Goal: Task Accomplishment & Management: Manage account settings

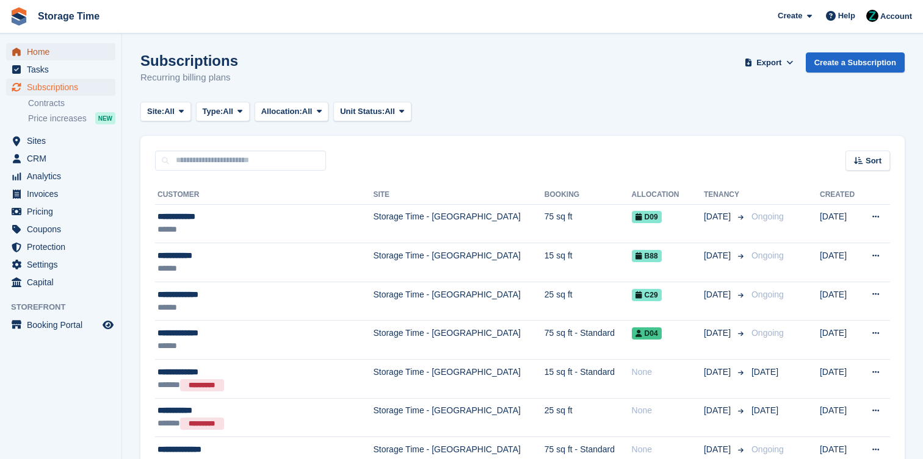
click at [59, 44] on span "Home" at bounding box center [63, 51] width 73 height 17
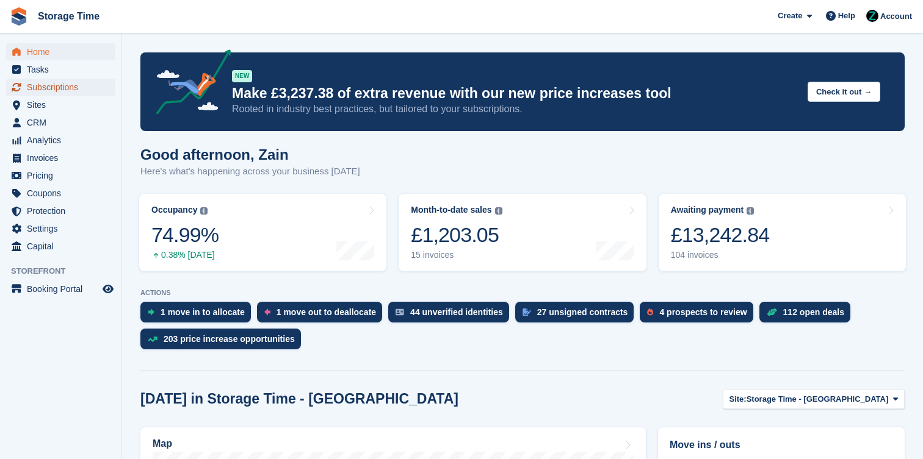
click at [85, 92] on span "Subscriptions" at bounding box center [63, 87] width 73 height 17
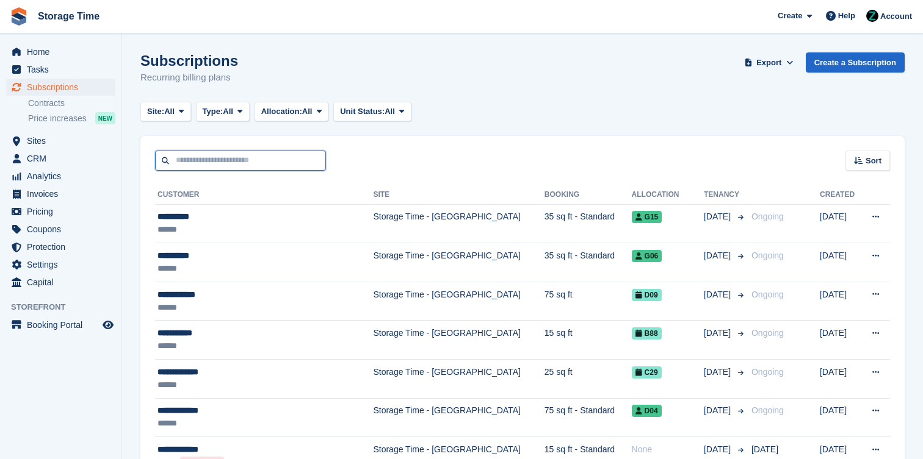
click at [205, 157] on input "text" at bounding box center [240, 161] width 171 height 20
type input "**********"
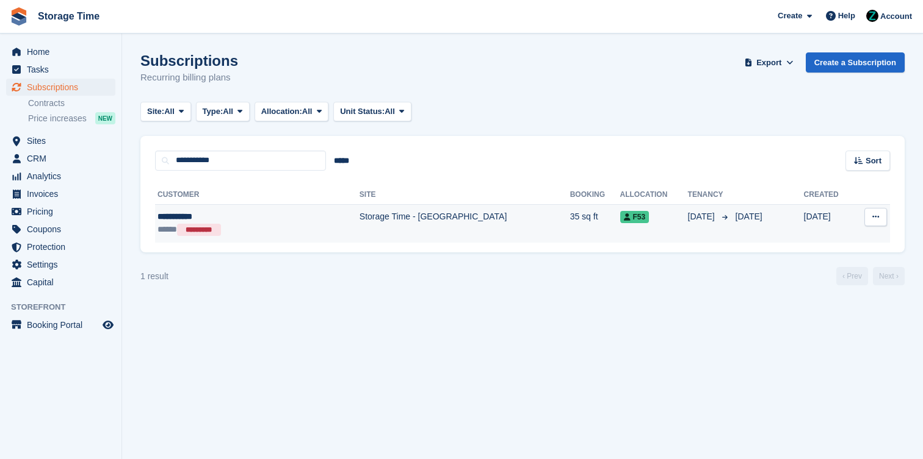
click at [359, 235] on td "Storage Time - Stockport" at bounding box center [464, 223] width 211 height 38
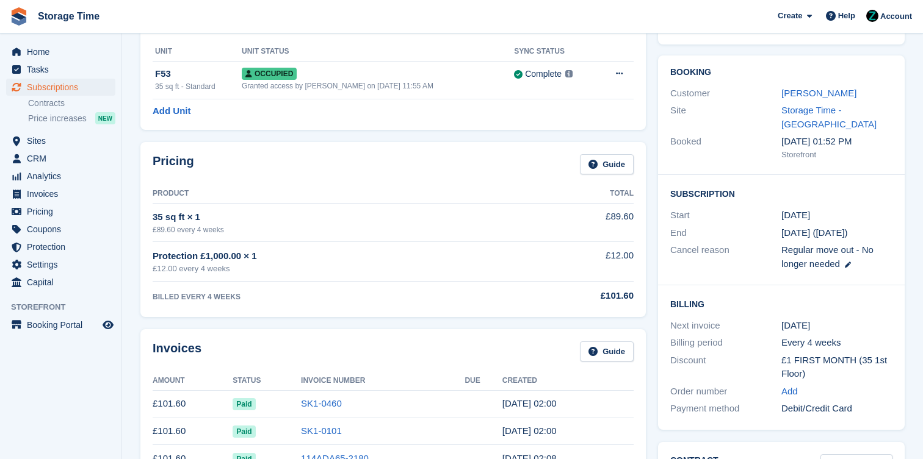
scroll to position [78, 0]
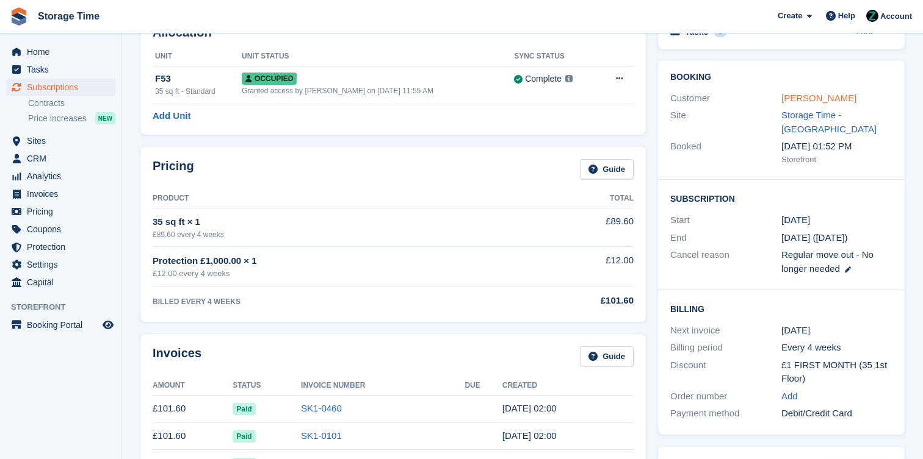
click at [801, 99] on link "[PERSON_NAME]" at bounding box center [818, 98] width 75 height 10
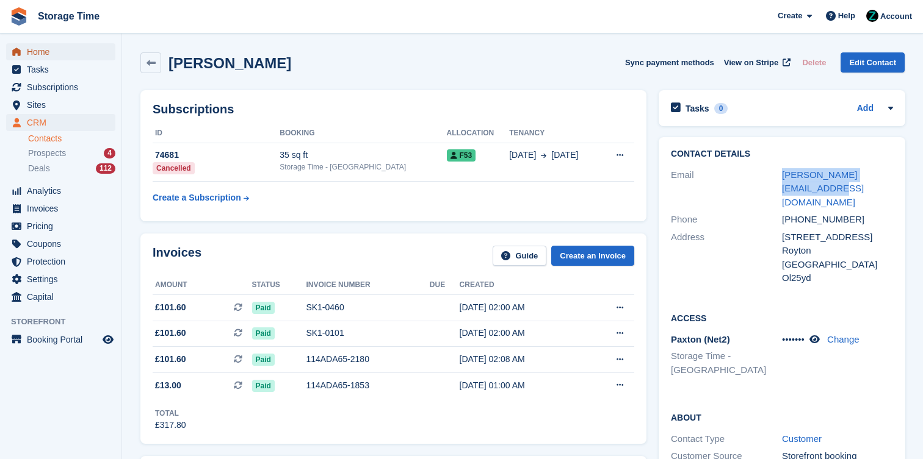
click at [62, 48] on span "Home" at bounding box center [63, 51] width 73 height 17
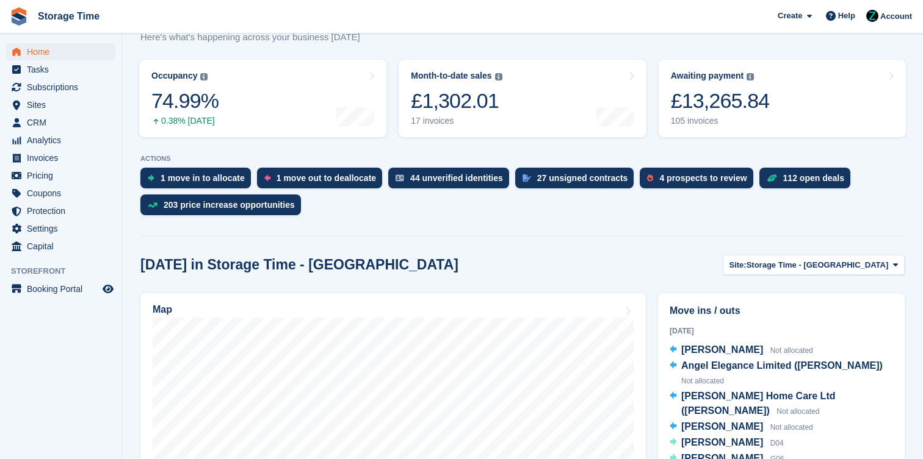
scroll to position [151, 0]
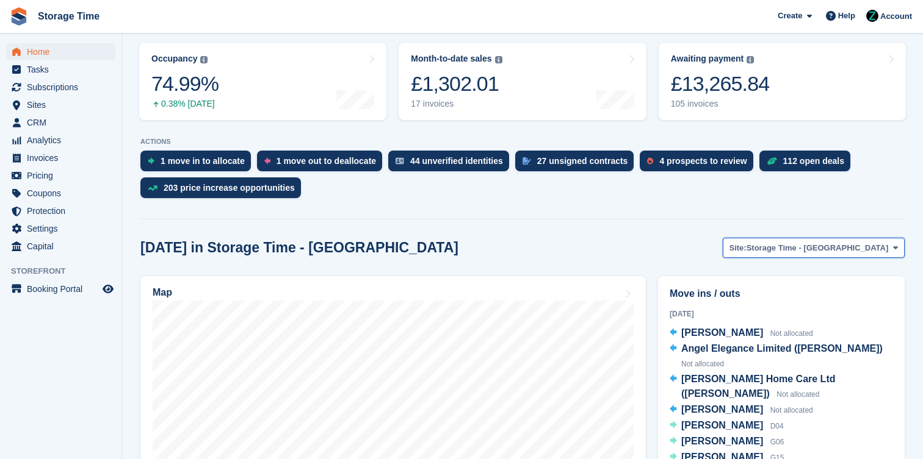
click at [867, 250] on span "Storage Time - Stockport" at bounding box center [817, 248] width 142 height 12
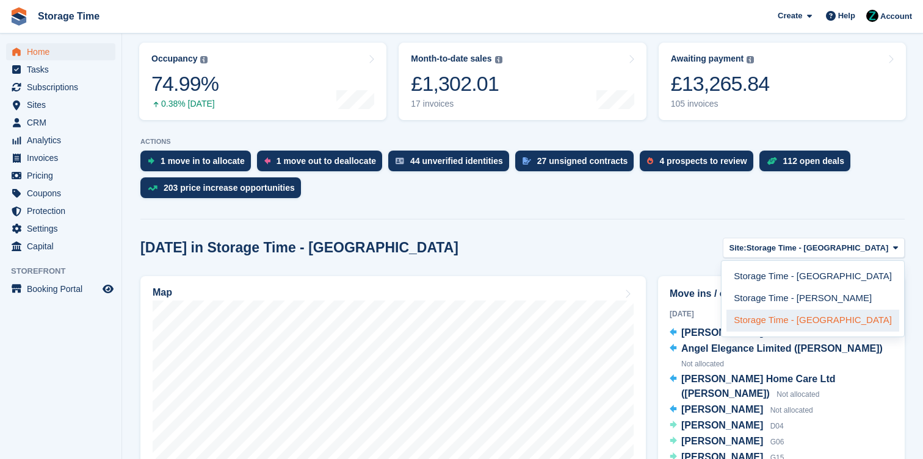
click at [843, 316] on link "Storage Time - Manchester" at bounding box center [812, 321] width 173 height 22
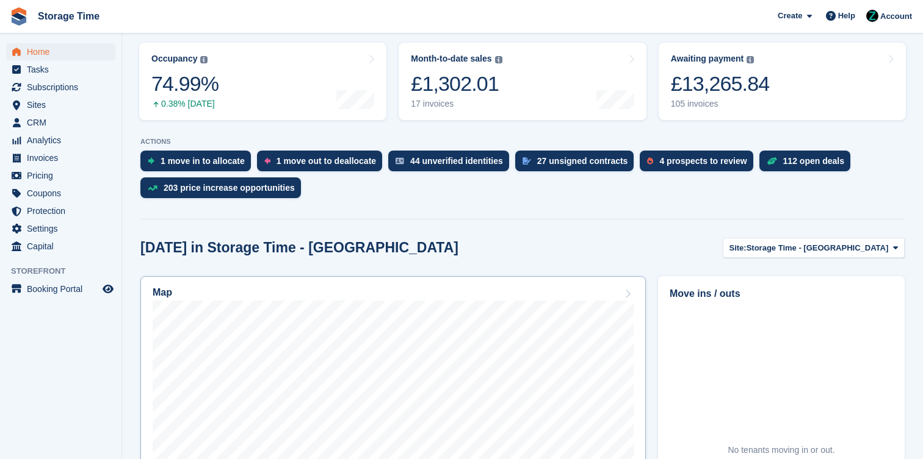
click at [629, 288] on div "Map" at bounding box center [393, 293] width 481 height 13
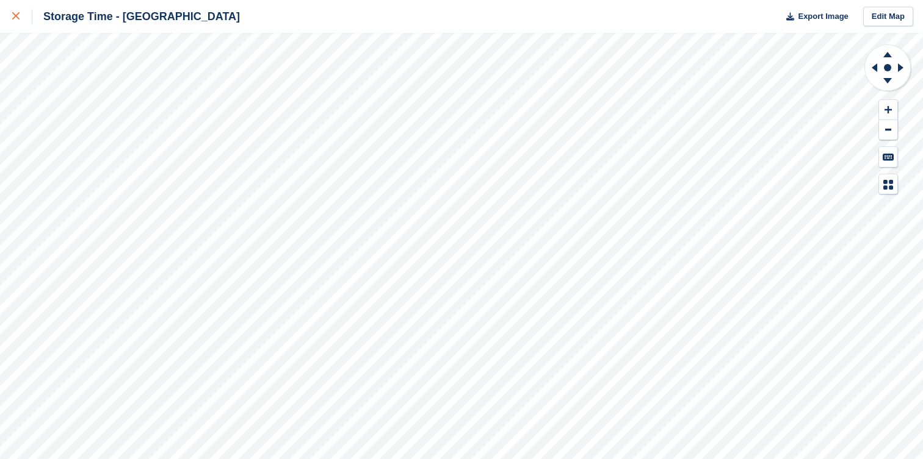
click at [4, 16] on link at bounding box center [16, 16] width 32 height 33
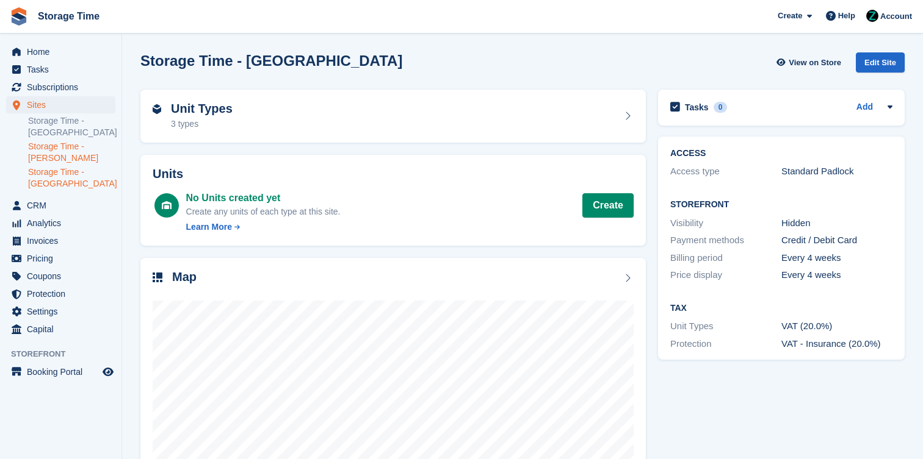
click at [51, 141] on link "Storage Time - [PERSON_NAME]" at bounding box center [71, 152] width 87 height 23
click at [530, 281] on div "Map" at bounding box center [393, 278] width 481 height 16
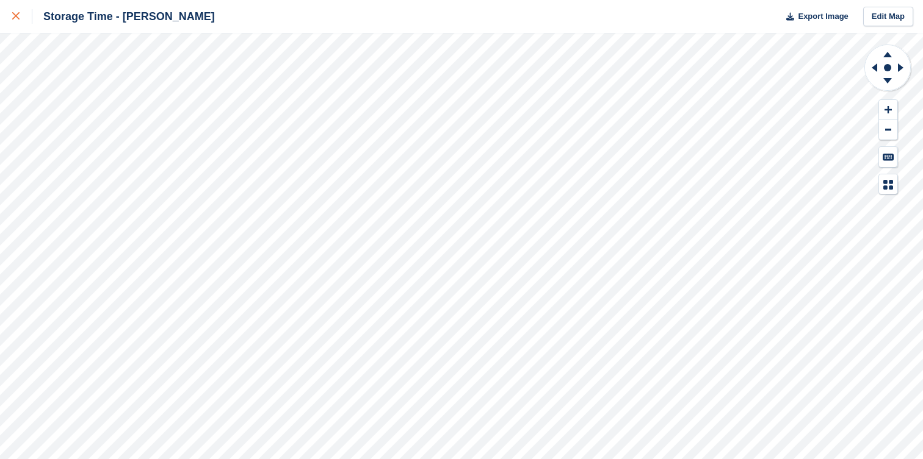
click at [12, 18] on icon at bounding box center [15, 15] width 7 height 7
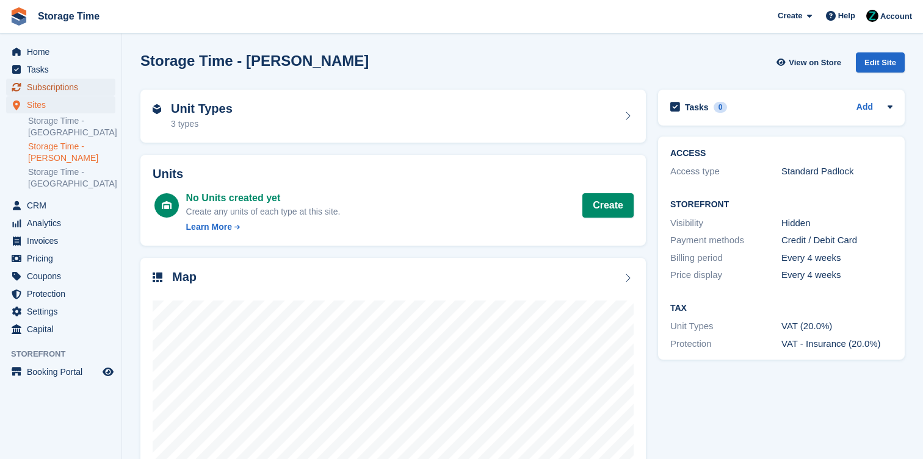
click at [60, 89] on span "Subscriptions" at bounding box center [63, 87] width 73 height 17
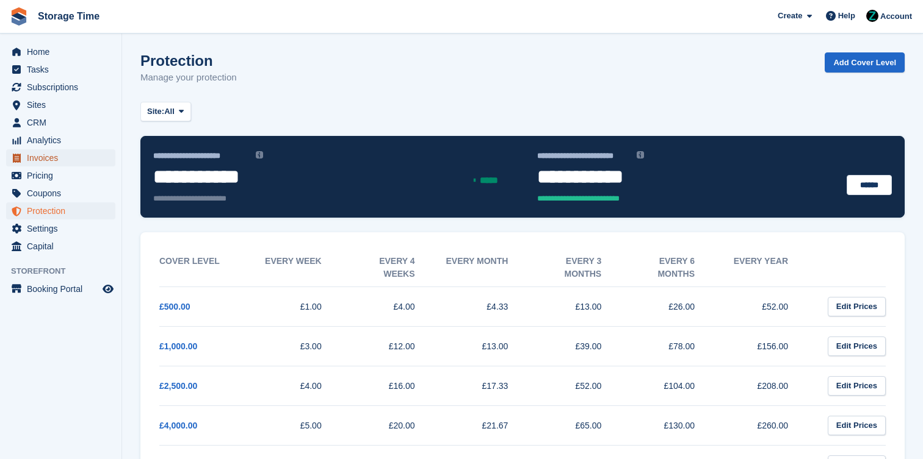
click at [67, 156] on span "Invoices" at bounding box center [63, 158] width 73 height 17
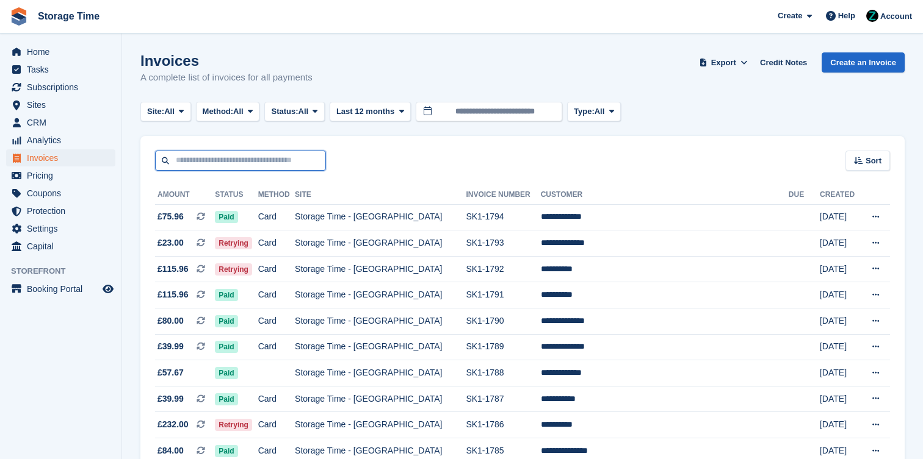
click at [269, 159] on input "text" at bounding box center [240, 161] width 171 height 20
type input "*****"
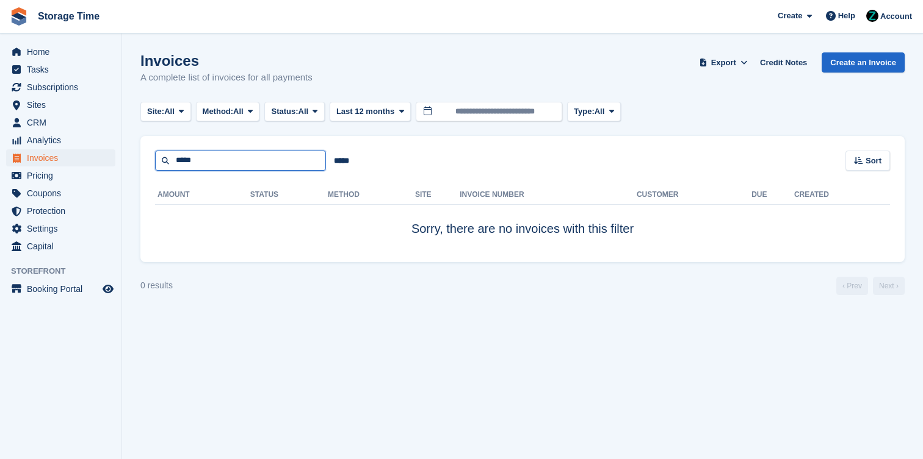
click at [240, 163] on input "*****" at bounding box center [240, 161] width 171 height 20
type input "****"
